Goal: Find specific page/section: Find specific page/section

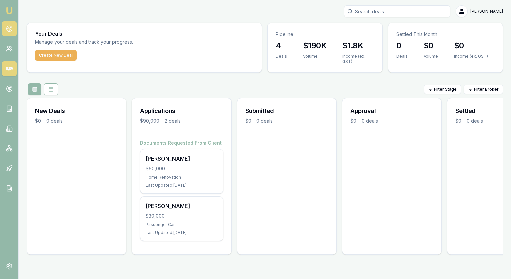
click at [8, 26] on icon at bounding box center [9, 28] width 7 height 7
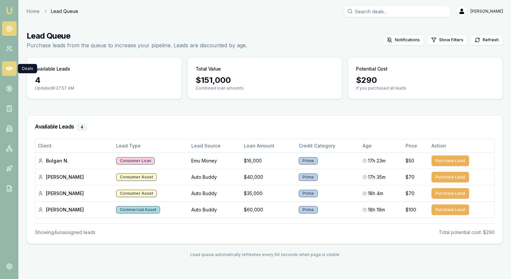
click at [7, 66] on icon at bounding box center [9, 68] width 7 height 7
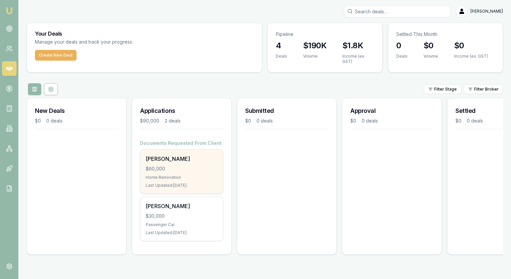
click at [168, 160] on div "[PERSON_NAME]" at bounding box center [182, 159] width 72 height 8
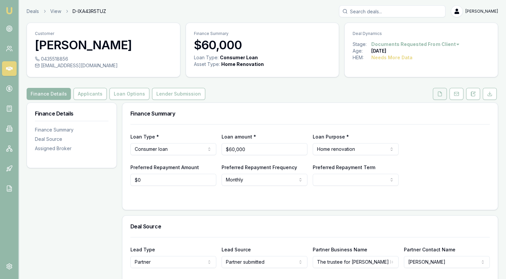
click at [441, 96] on icon at bounding box center [440, 93] width 4 height 4
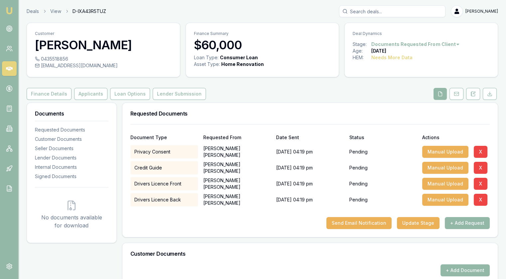
click at [12, 69] on icon at bounding box center [9, 69] width 7 height 4
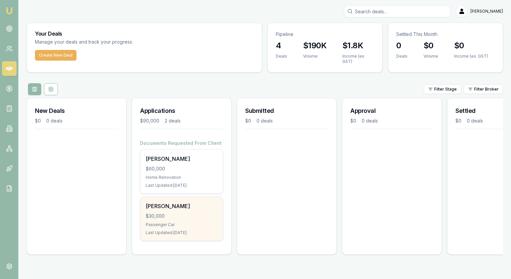
click at [190, 220] on div "[PERSON_NAME] $30,000 Passenger Car Last Updated: [DATE]" at bounding box center [181, 219] width 83 height 44
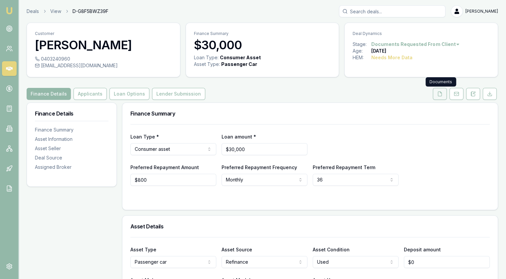
click at [439, 95] on icon at bounding box center [439, 93] width 5 height 5
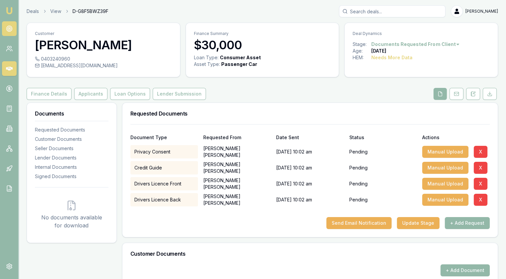
click at [8, 32] on icon at bounding box center [9, 28] width 7 height 7
